Goal: Check status: Check status

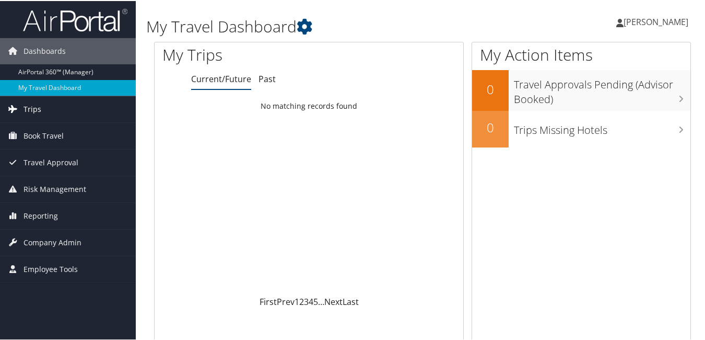
click at [32, 103] on span "Trips" at bounding box center [33, 108] width 18 height 26
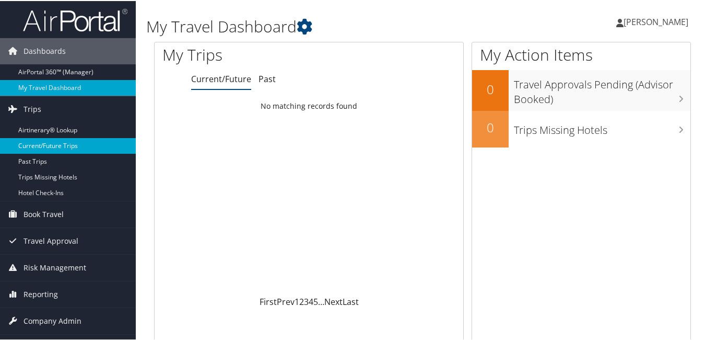
click at [47, 142] on link "Current/Future Trips" at bounding box center [68, 145] width 136 height 16
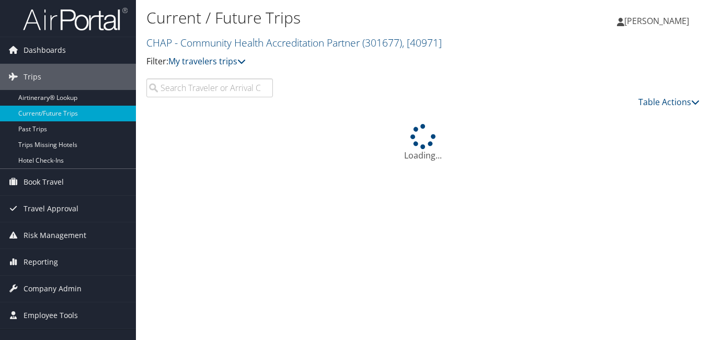
click at [213, 83] on input "search" at bounding box center [209, 87] width 126 height 19
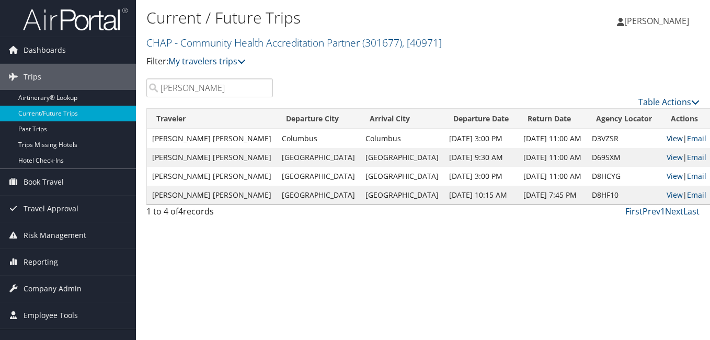
type input "[PERSON_NAME]"
click at [666, 135] on link "View" at bounding box center [674, 138] width 16 height 10
